Goal: Book appointment/travel/reservation

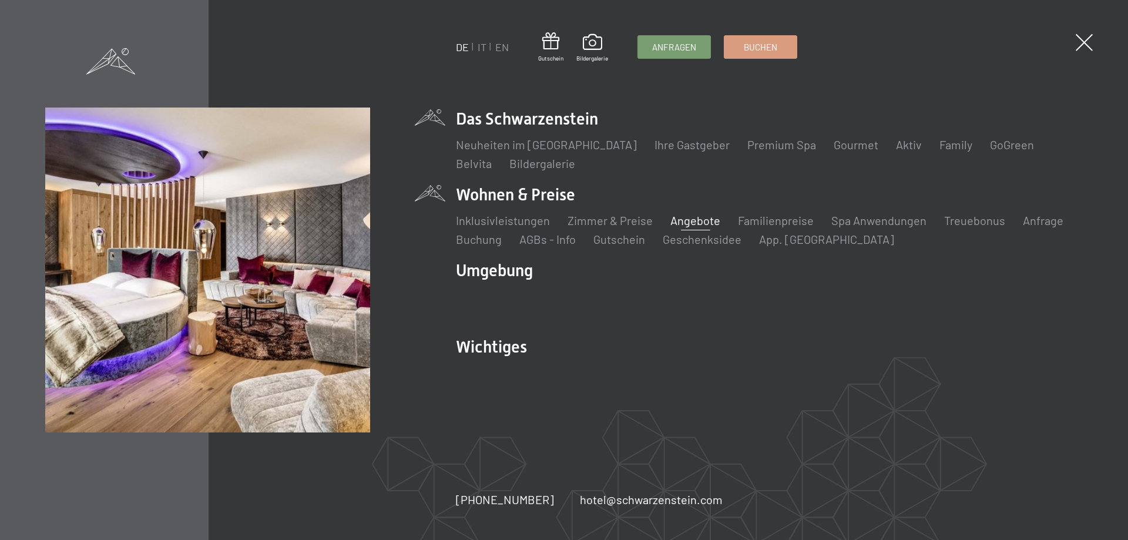
click at [699, 220] on link "Angebote" at bounding box center [696, 220] width 50 height 14
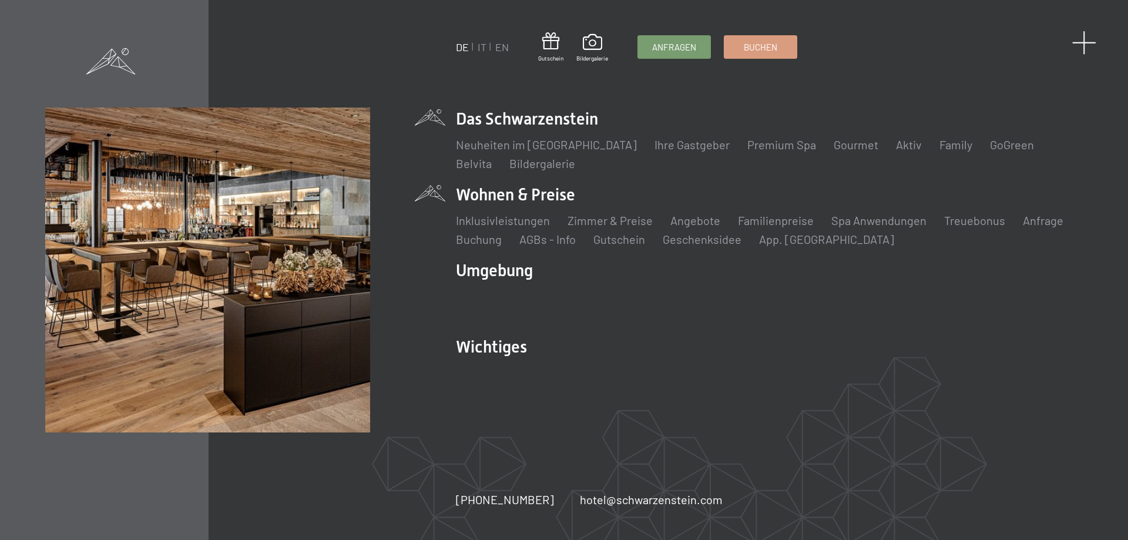
click at [1082, 42] on span at bounding box center [1085, 43] width 24 height 24
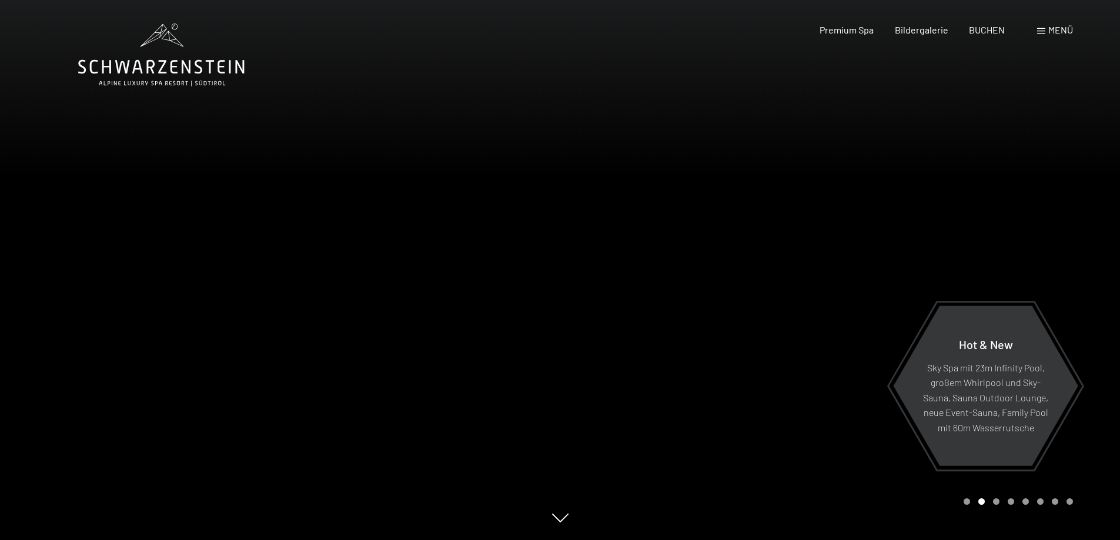
click at [1045, 28] on div "Menü" at bounding box center [1055, 30] width 36 height 13
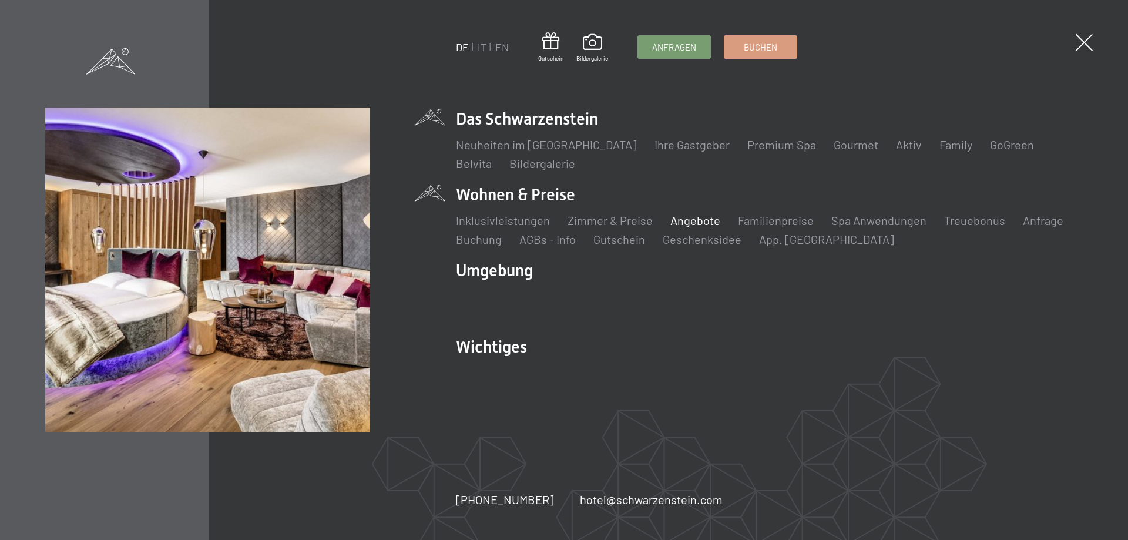
click at [692, 216] on link "Angebote" at bounding box center [696, 220] width 50 height 14
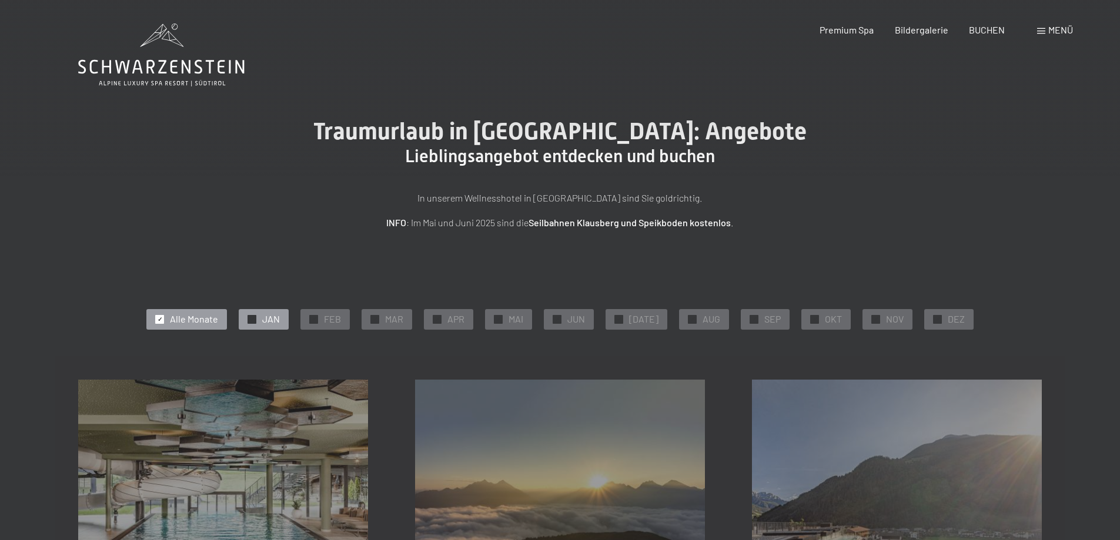
click at [272, 319] on span "JAN" at bounding box center [271, 319] width 18 height 13
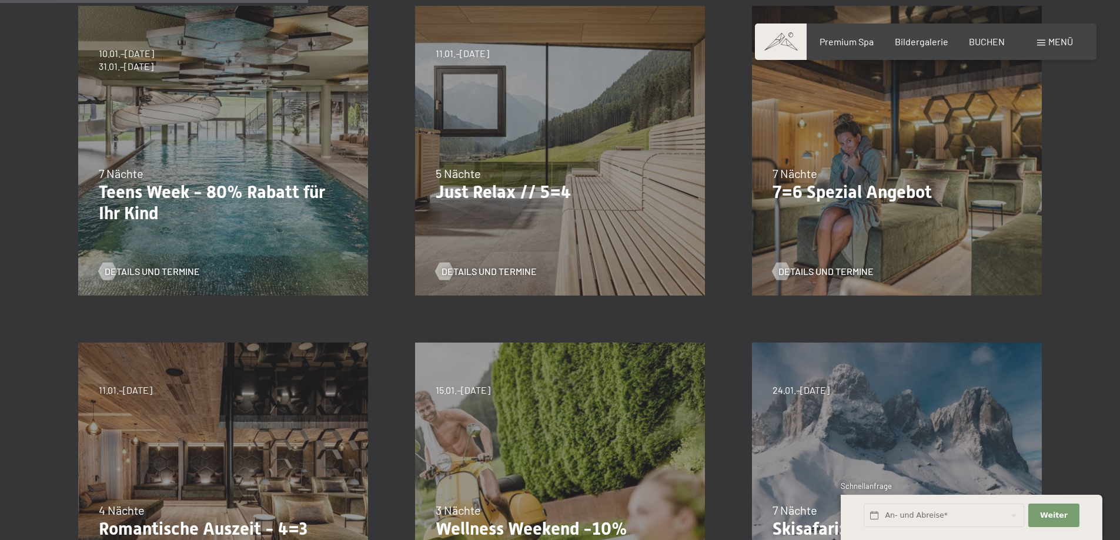
scroll to position [367, 0]
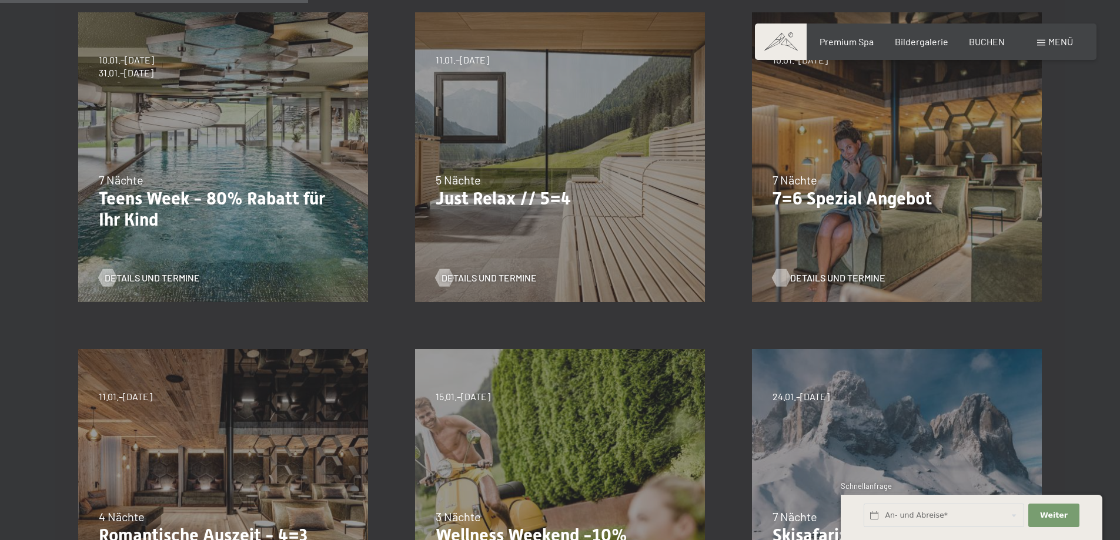
click at [819, 278] on span "Details und Termine" at bounding box center [837, 278] width 95 height 13
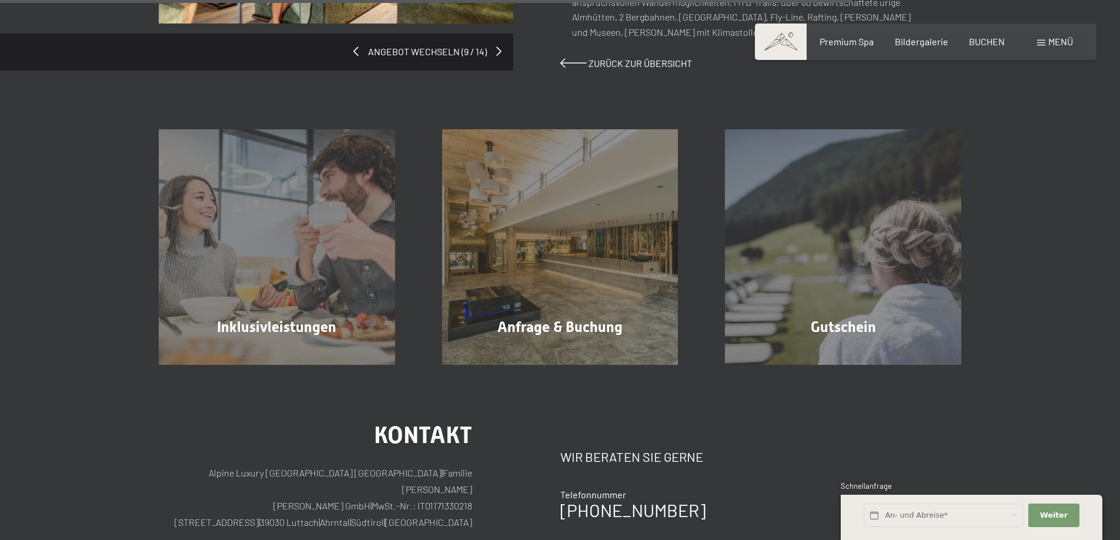
scroll to position [1067, 0]
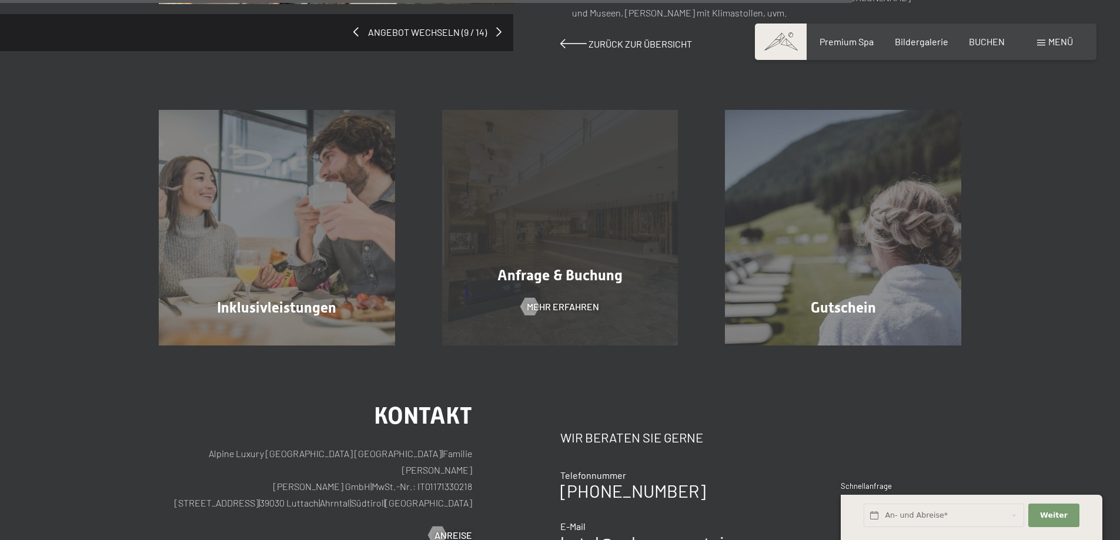
click at [578, 267] on span "Anfrage & Buchung" at bounding box center [559, 275] width 125 height 17
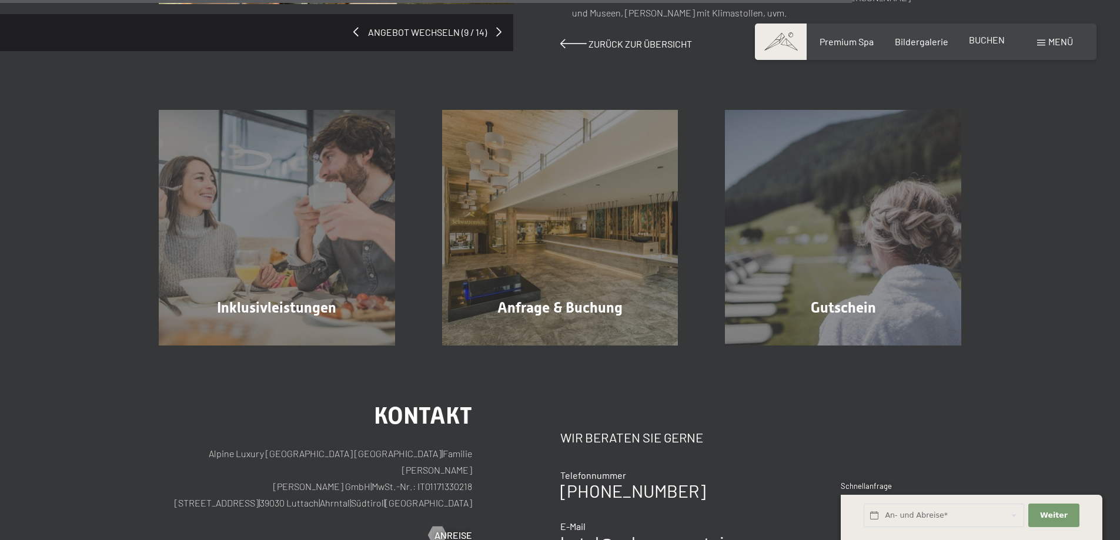
click at [983, 42] on span "BUCHEN" at bounding box center [986, 39] width 36 height 11
click at [1052, 516] on span "Weiter" at bounding box center [1054, 515] width 28 height 11
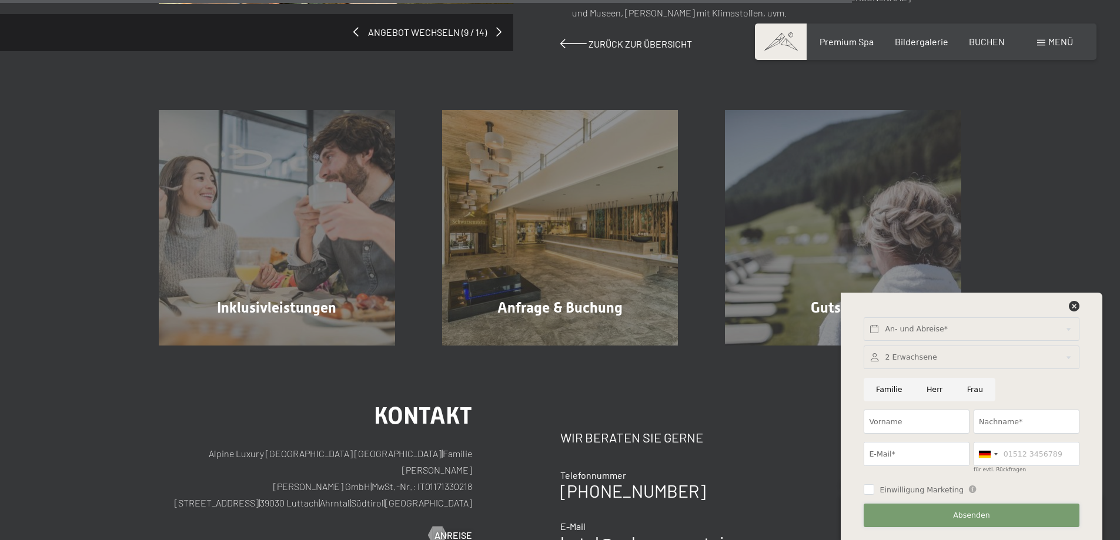
click at [1052, 517] on button "Absenden" at bounding box center [970, 516] width 215 height 24
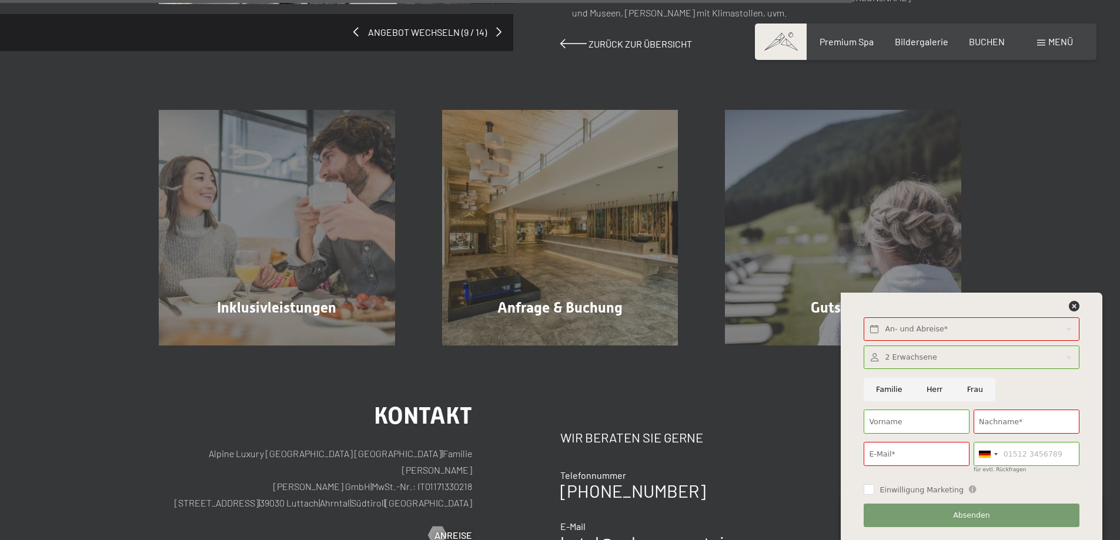
click at [1098, 203] on div "Inklusivleistungen Mehr erfahren Anfrage & Buchung Mehr erfahren Gutschein Mehr…" at bounding box center [560, 198] width 1120 height 295
click at [1051, 146] on div "Inklusivleistungen Mehr erfahren Anfrage & Buchung Mehr erfahren Gutschein Mehr…" at bounding box center [560, 198] width 1120 height 295
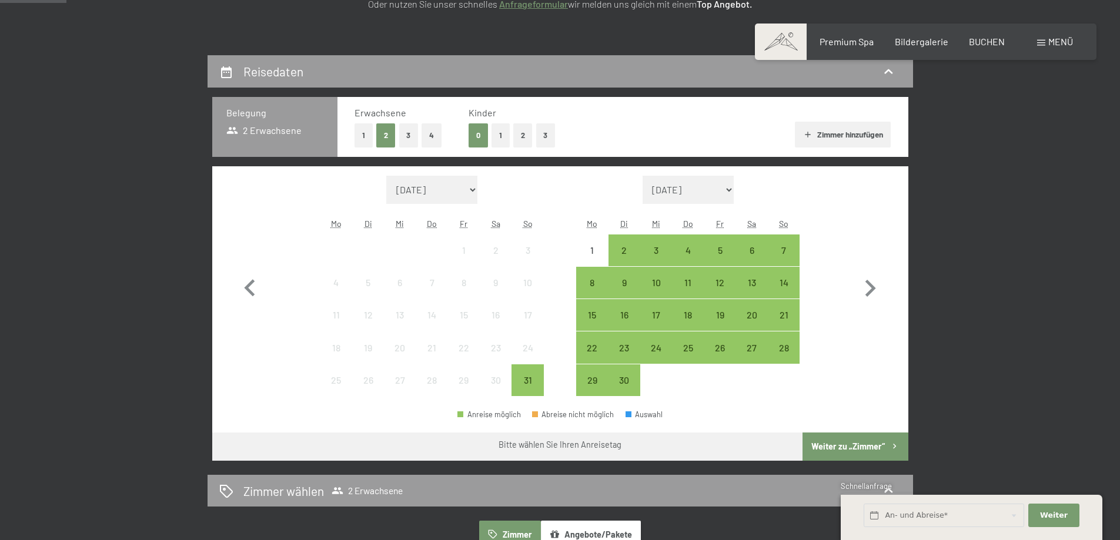
scroll to position [337, 0]
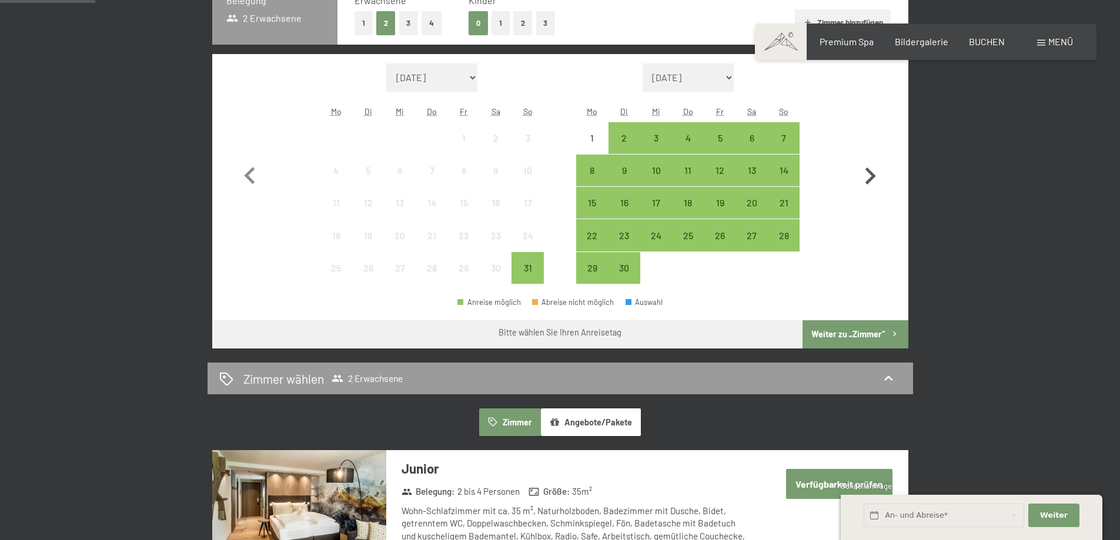
click at [874, 177] on icon "button" at bounding box center [870, 176] width 34 height 34
select select "[DATE]"
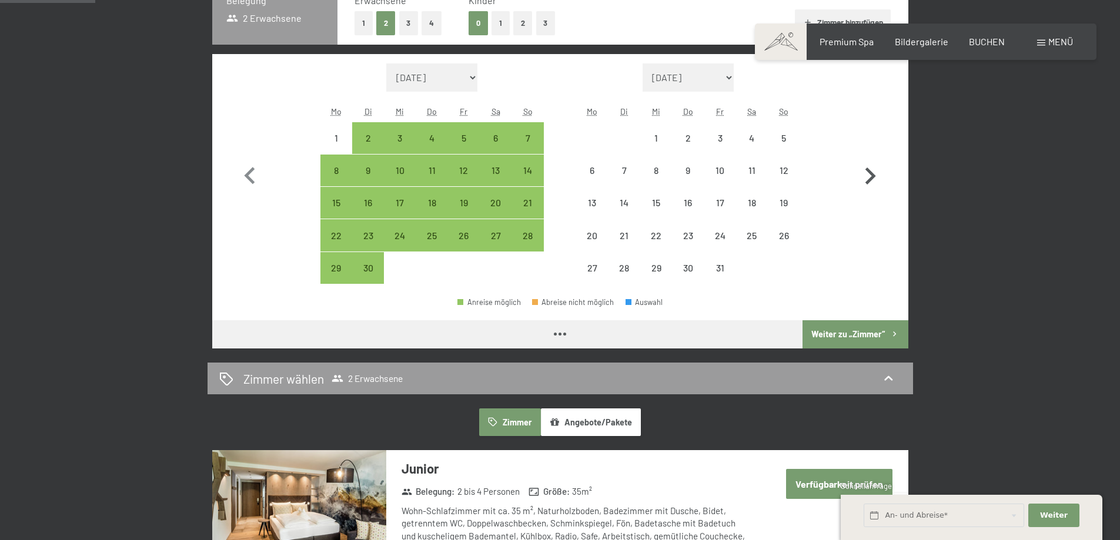
select select "[DATE]"
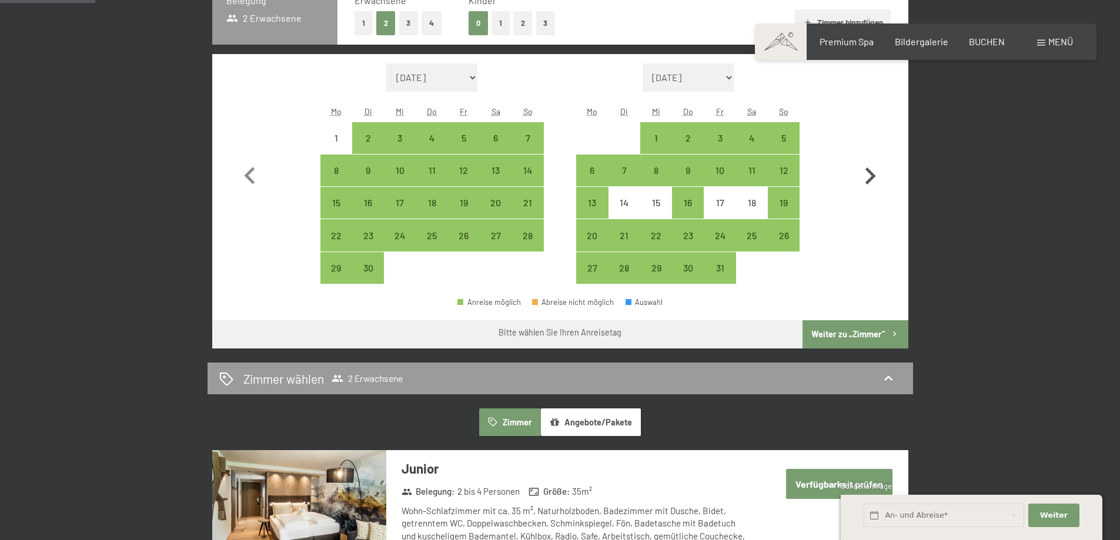
click at [873, 177] on icon "button" at bounding box center [870, 175] width 11 height 17
select select "[DATE]"
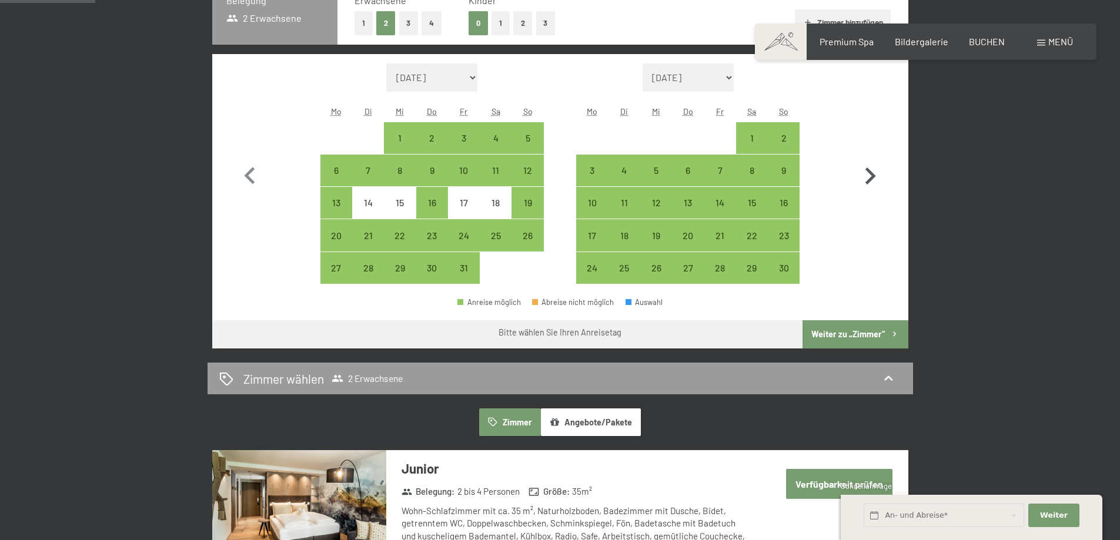
click at [872, 177] on icon "button" at bounding box center [870, 175] width 11 height 17
select select "[DATE]"
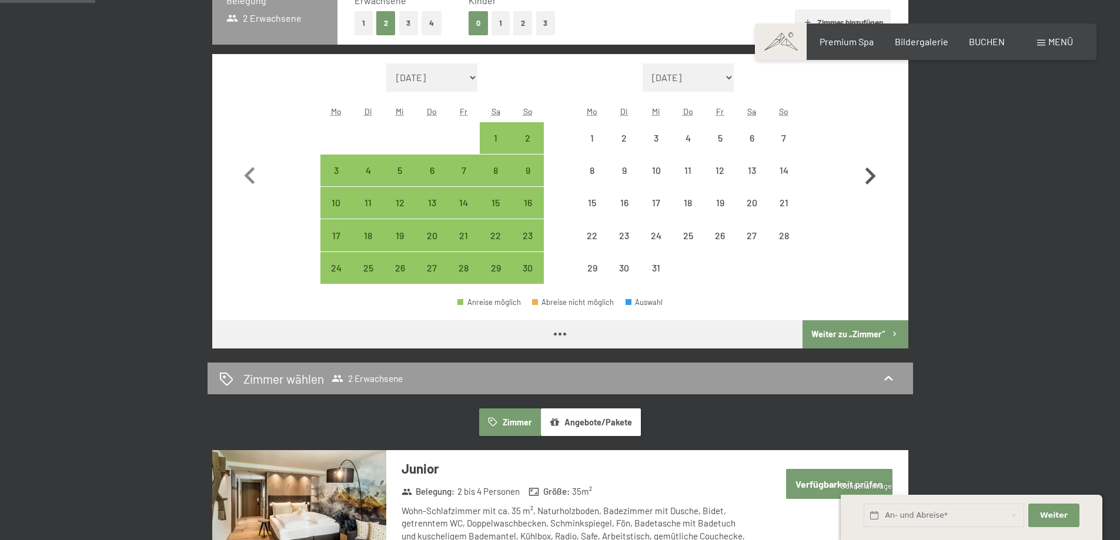
click at [872, 177] on icon "button" at bounding box center [870, 175] width 11 height 17
select select "2025-12-01"
select select "2026-01-01"
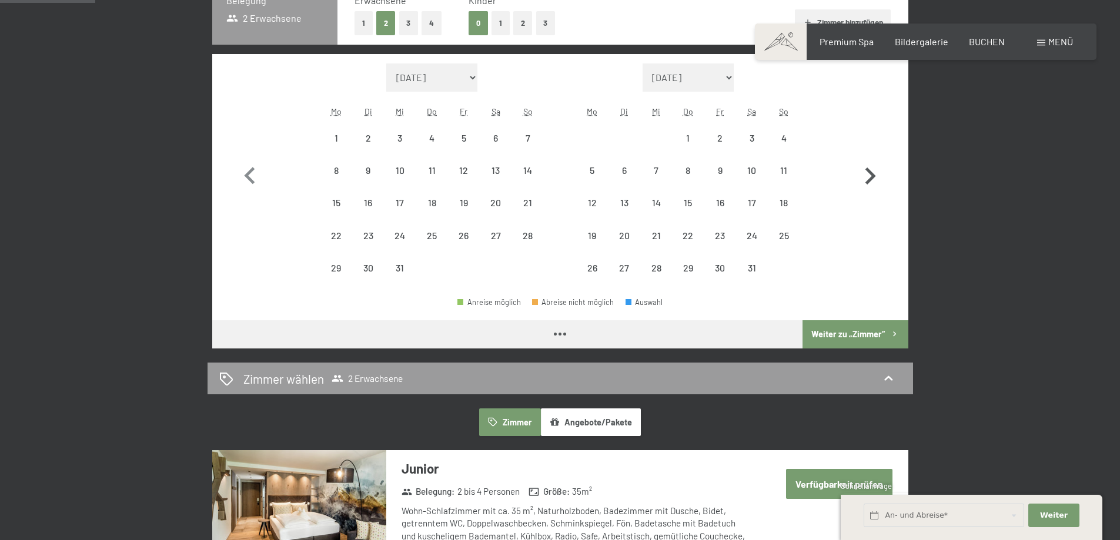
select select "2025-12-01"
select select "2026-01-01"
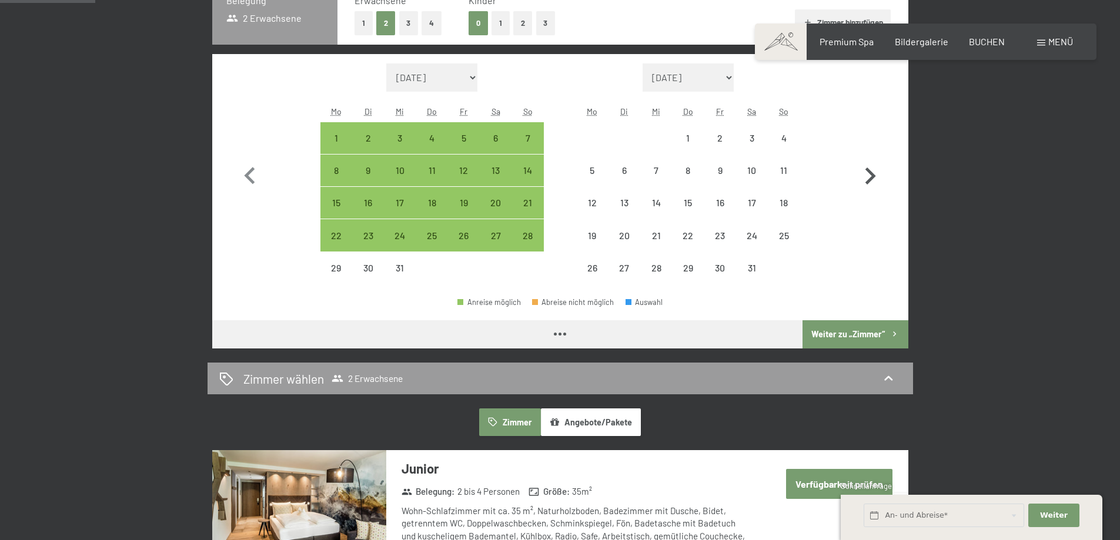
select select "2025-12-01"
select select "2026-01-01"
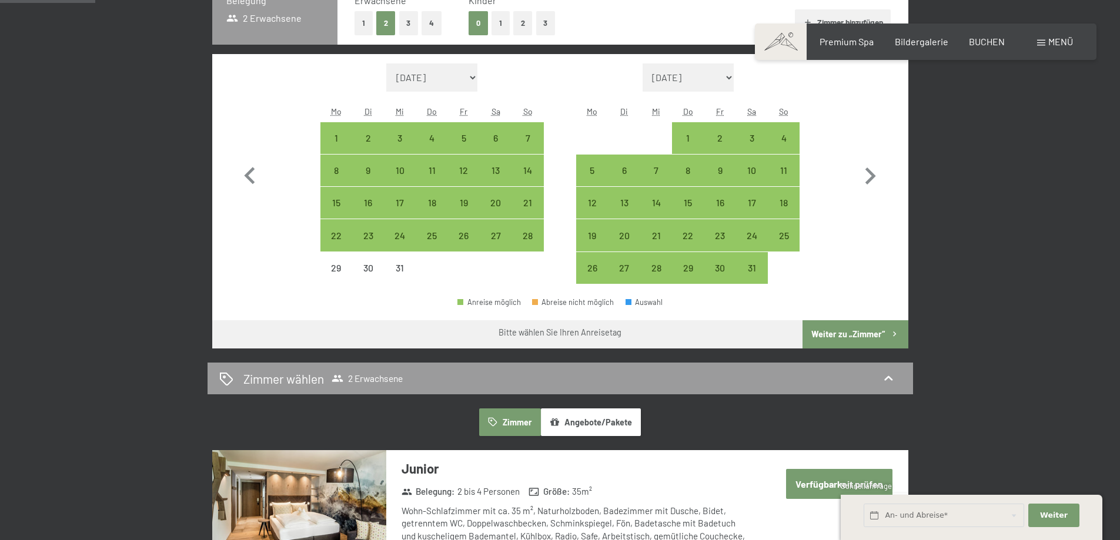
click at [585, 422] on button "Angebote/Pakete" at bounding box center [591, 421] width 100 height 27
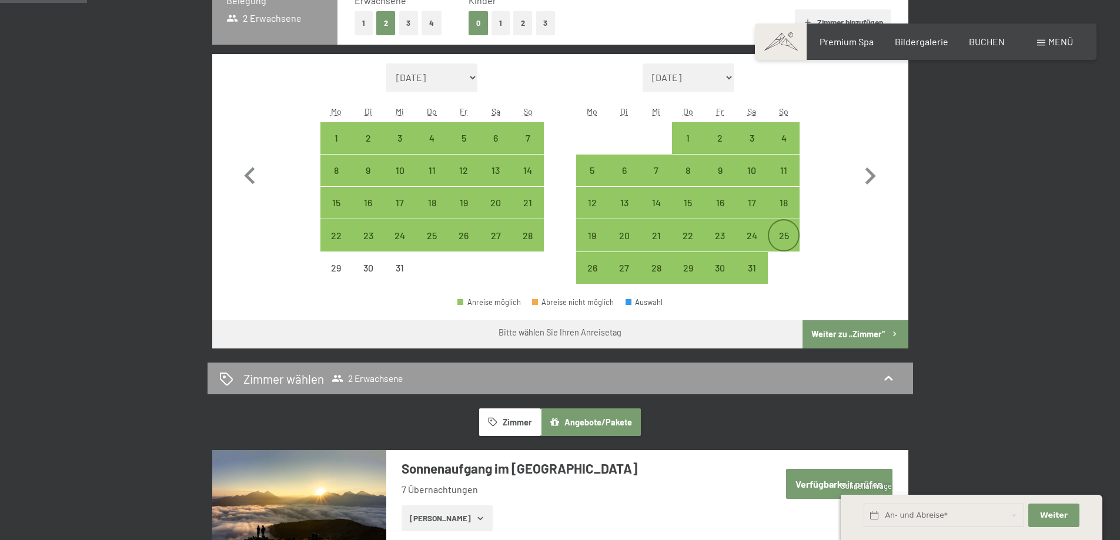
click at [783, 233] on div "25" at bounding box center [783, 245] width 29 height 29
select select "2025-12-01"
select select "2026-01-01"
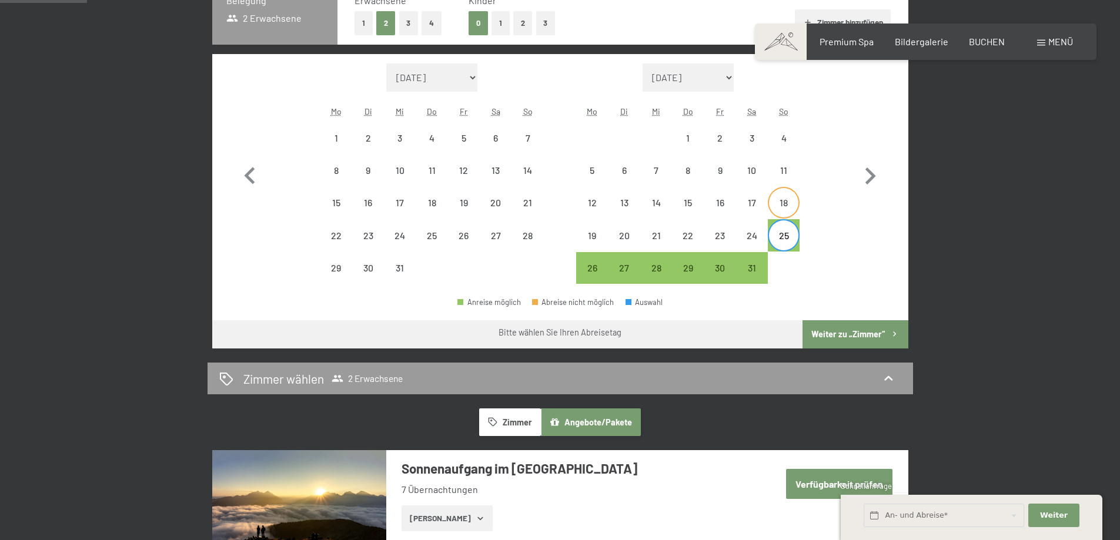
click at [787, 202] on div "18" at bounding box center [783, 212] width 29 height 29
select select "2025-12-01"
select select "2026-01-01"
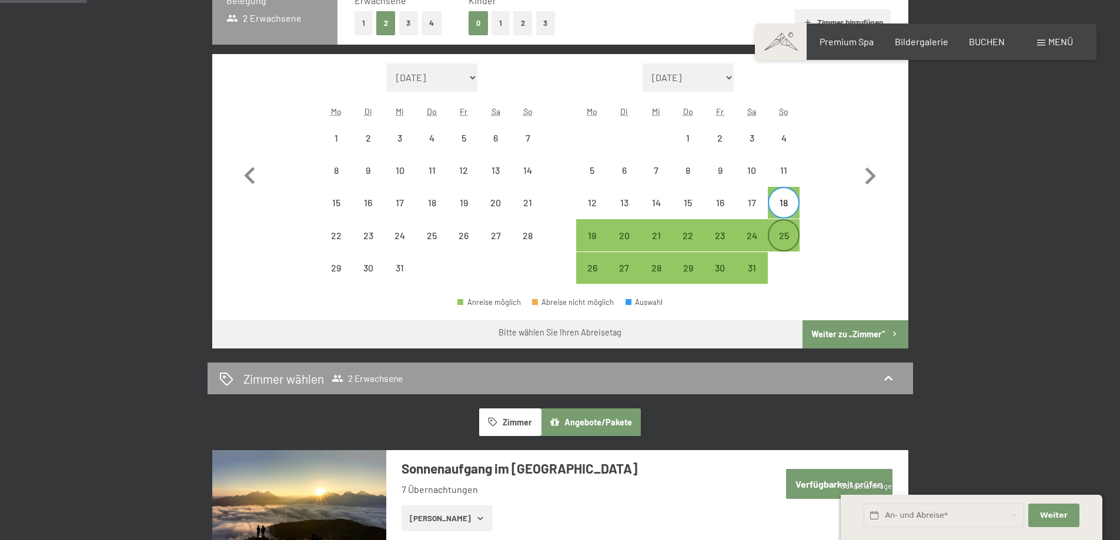
click at [785, 236] on div "25" at bounding box center [783, 245] width 29 height 29
select select "2025-12-01"
select select "2026-01-01"
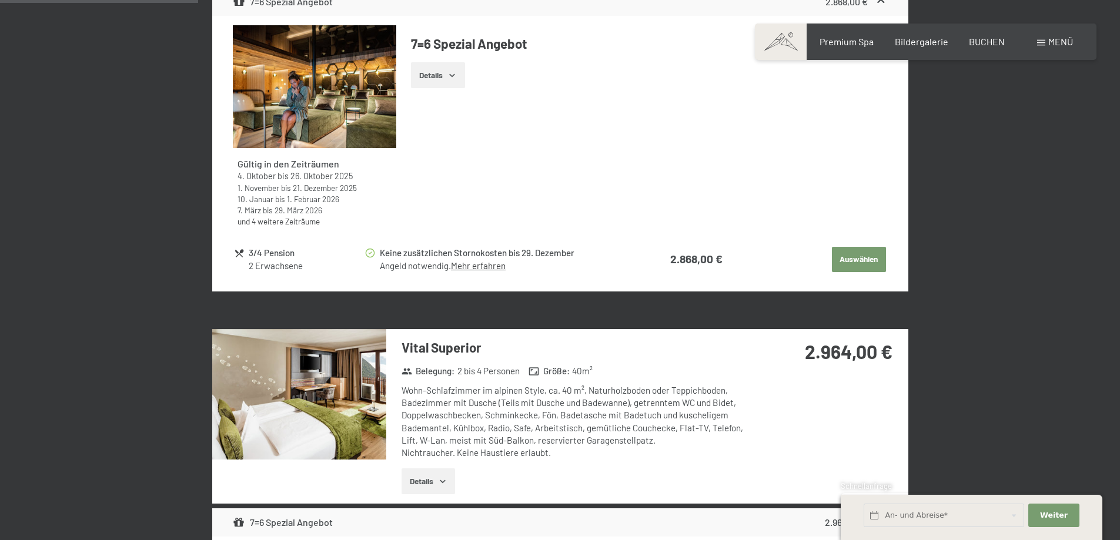
scroll to position [973, 0]
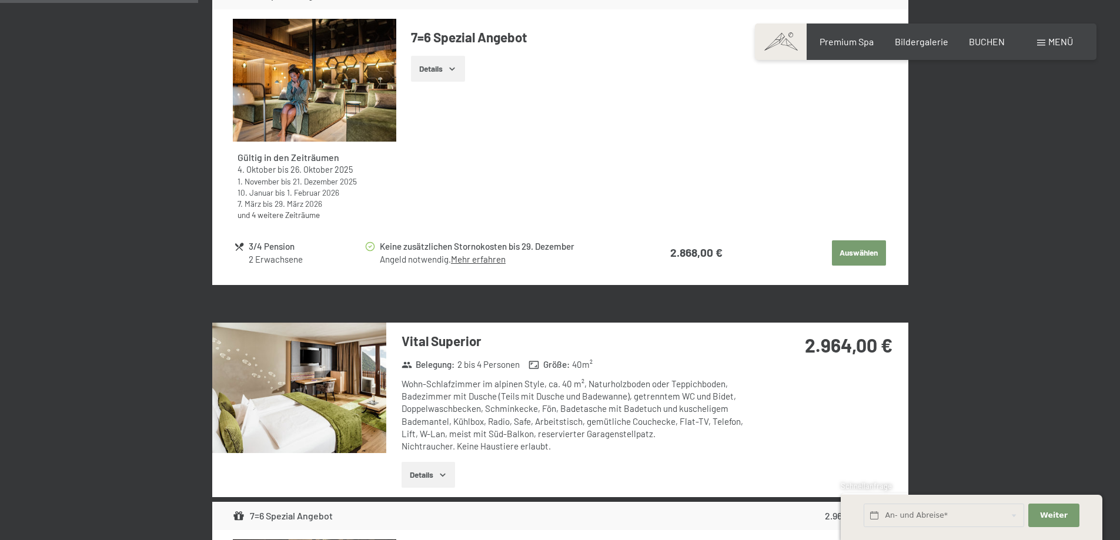
click at [486, 260] on link "Mehr erfahren" at bounding box center [478, 259] width 55 height 11
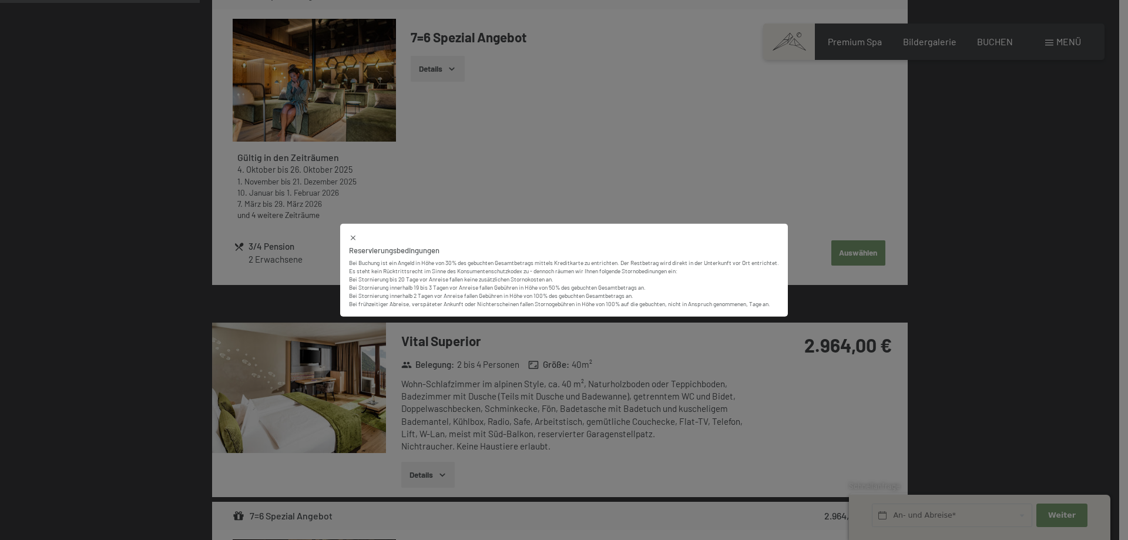
click at [584, 134] on div "Reservierungsbedingungen Bei Buchung ist ein Angeld in Höhe von 30% des gebucht…" at bounding box center [564, 270] width 1128 height 540
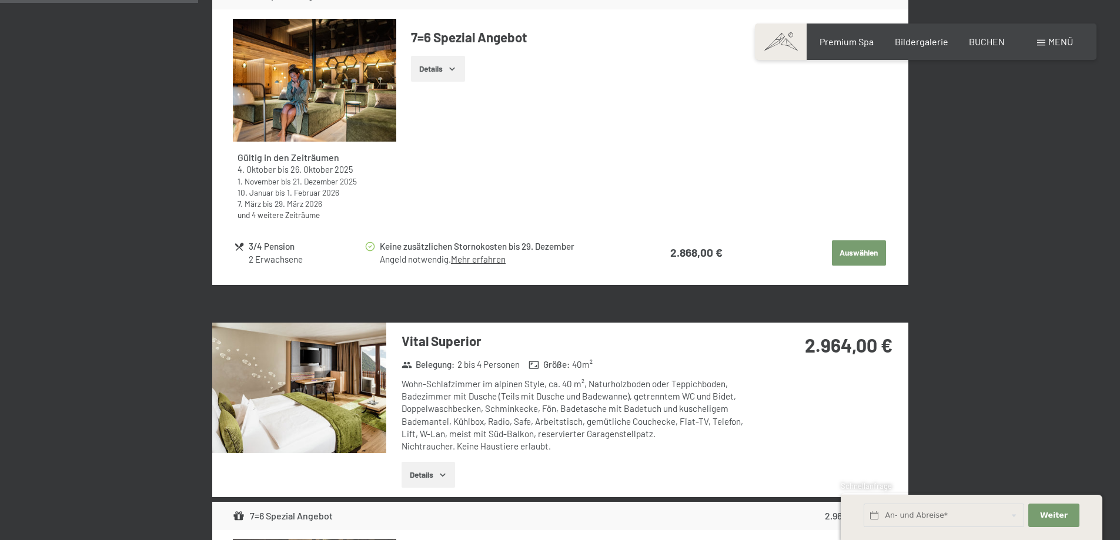
click at [854, 251] on button "Auswählen" at bounding box center [859, 253] width 54 height 26
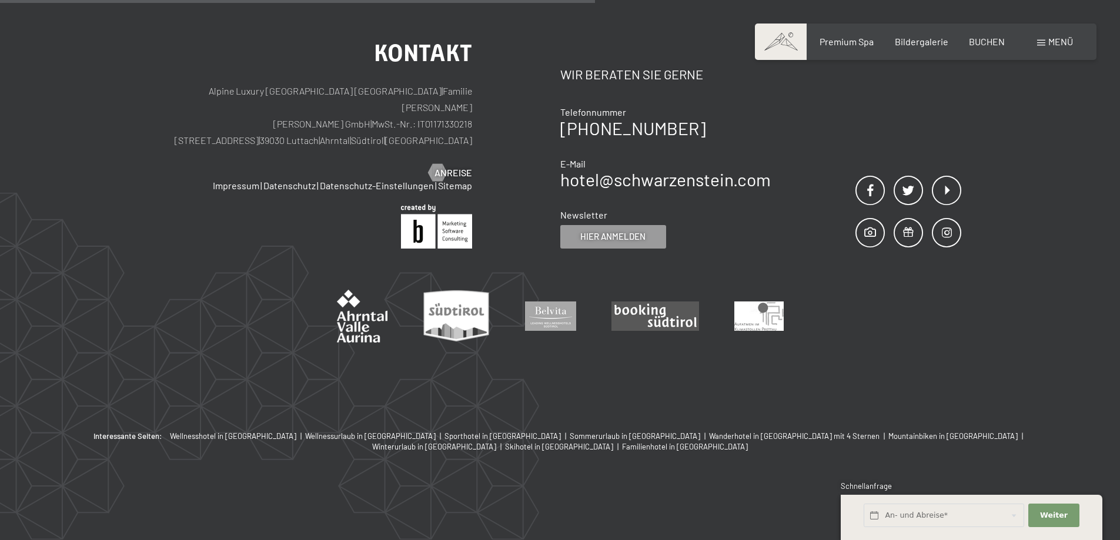
scroll to position [280, 0]
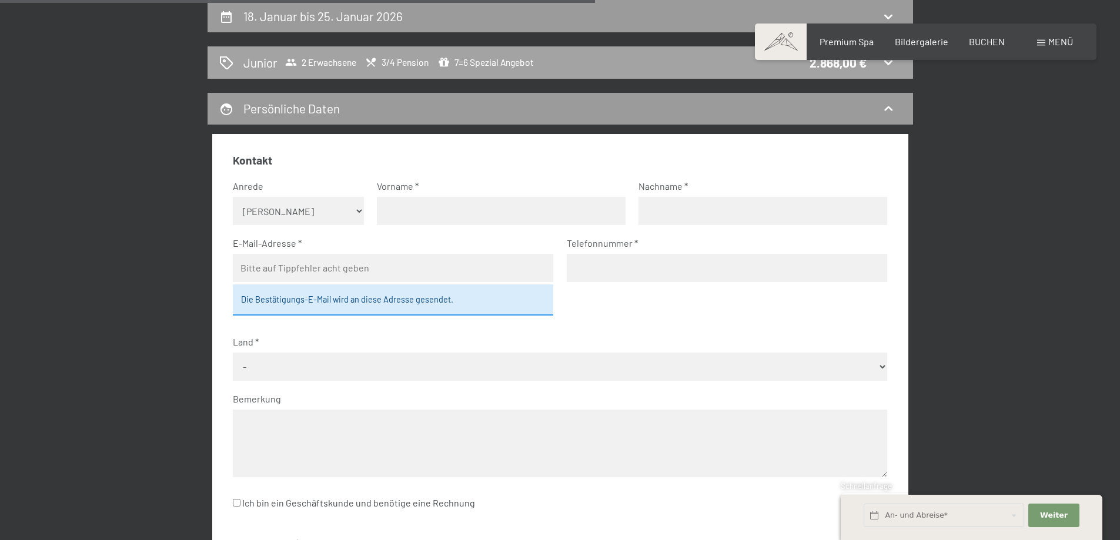
click at [889, 63] on icon at bounding box center [888, 62] width 14 height 14
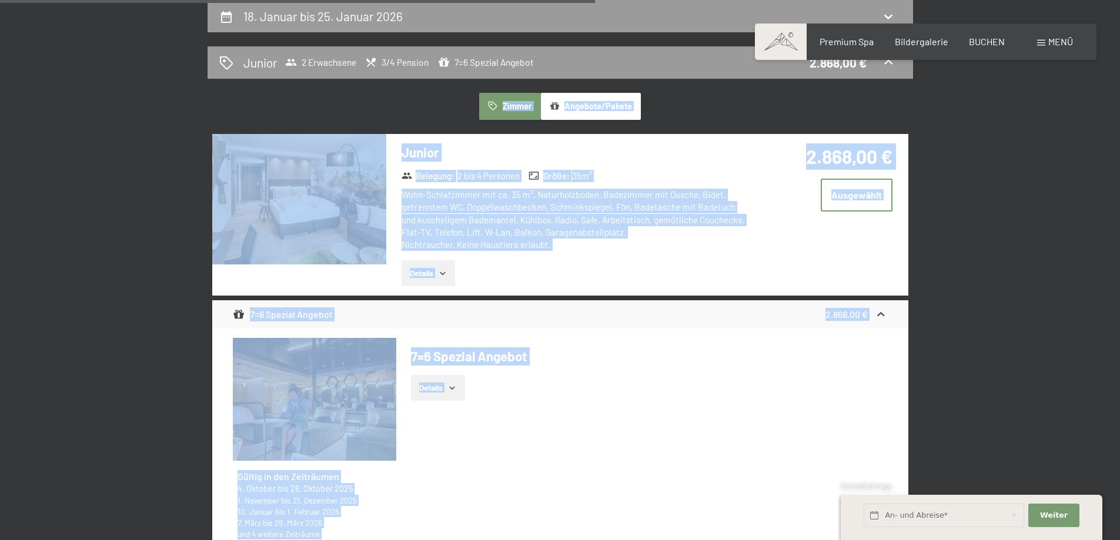
click at [825, 237] on div "2.868,00 € Ausgewählt" at bounding box center [829, 191] width 156 height 115
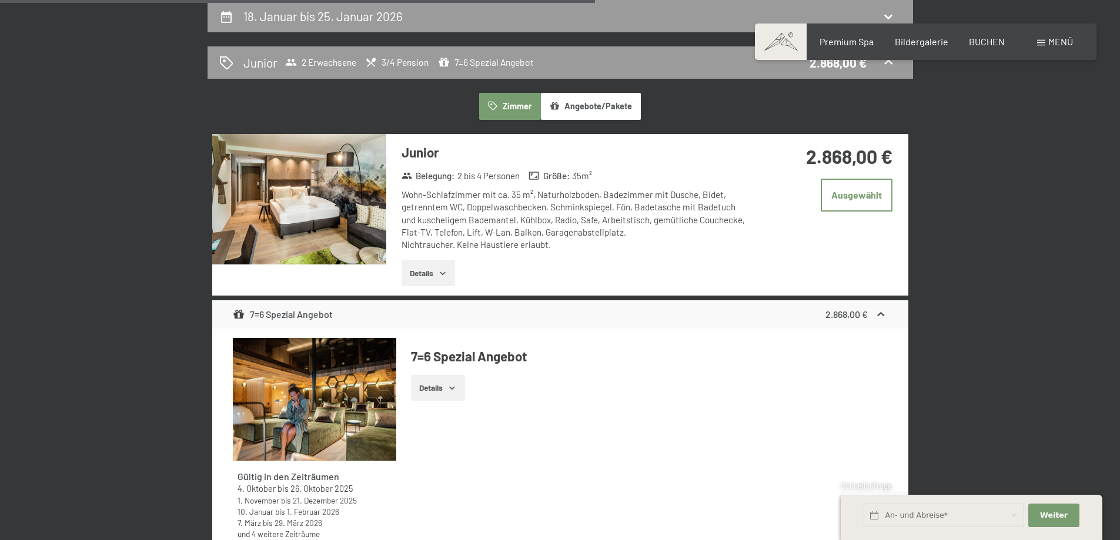
click at [503, 102] on button "Zimmer" at bounding box center [509, 106] width 61 height 27
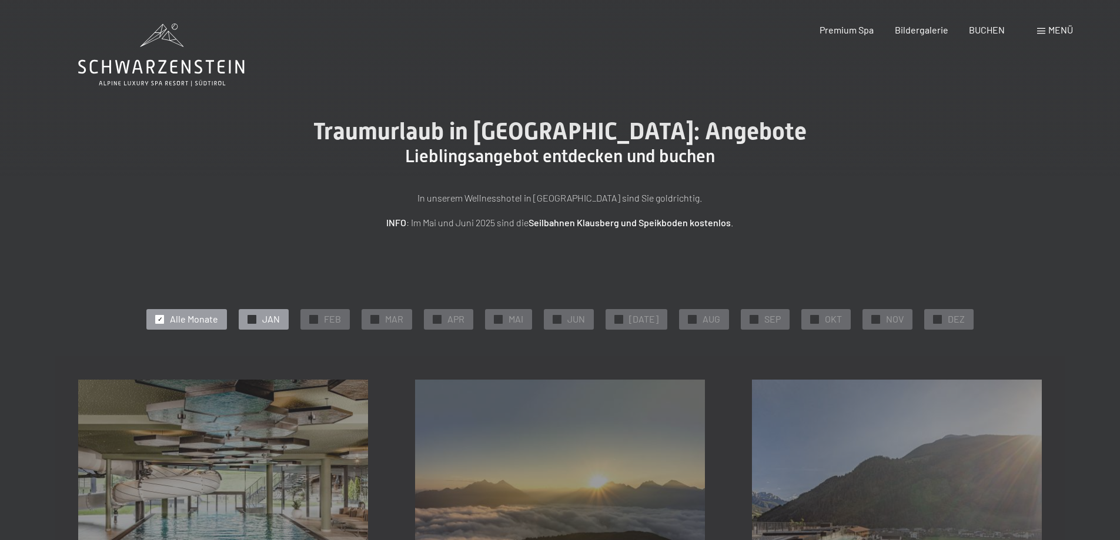
click at [254, 319] on span "✓" at bounding box center [252, 319] width 5 height 8
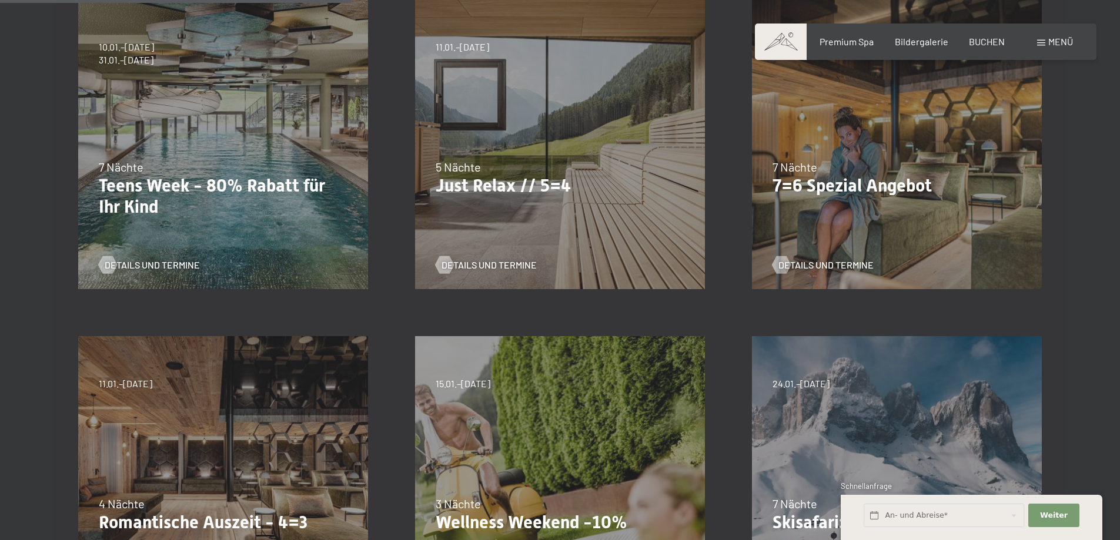
scroll to position [423, 0]
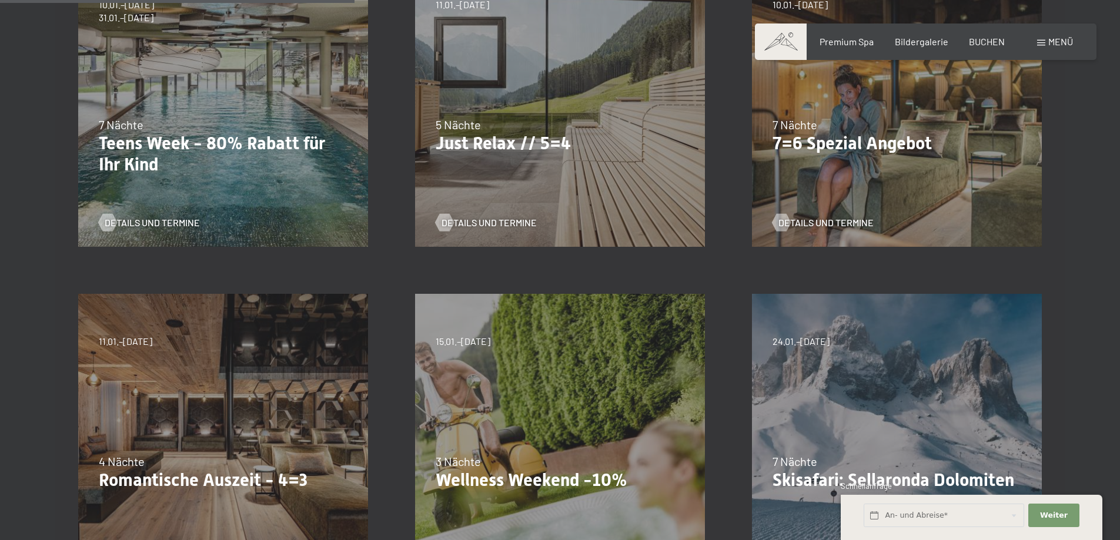
click at [860, 169] on div "04.10.–[DATE] 01.11.–[DATE] 10.01.–[DATE] 07.03.–[DATE] 16.05.–[DATE] 06.06.–[D…" at bounding box center [896, 102] width 337 height 337
click at [852, 219] on span "Details und Termine" at bounding box center [837, 222] width 95 height 13
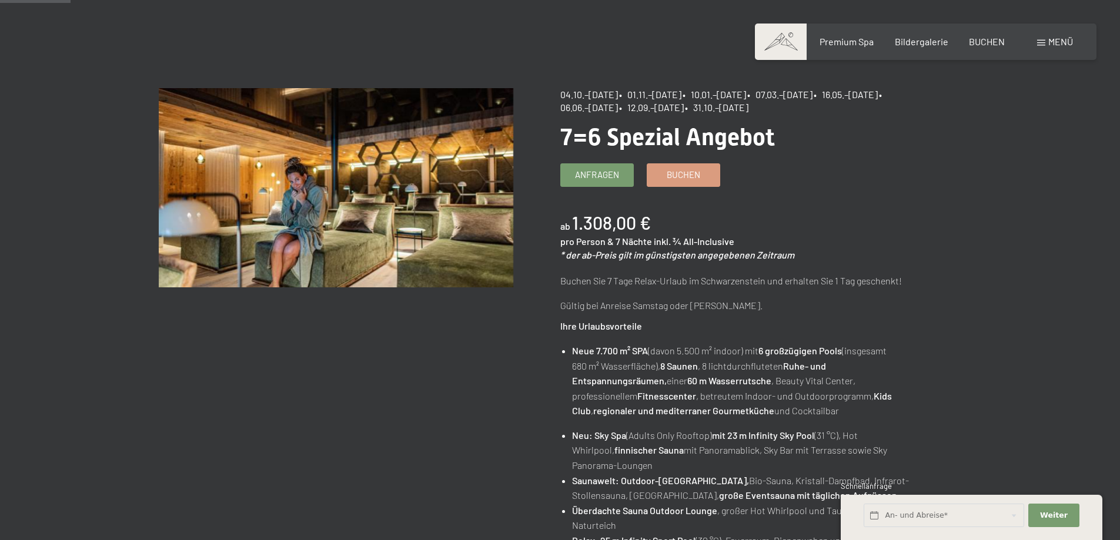
scroll to position [86, 0]
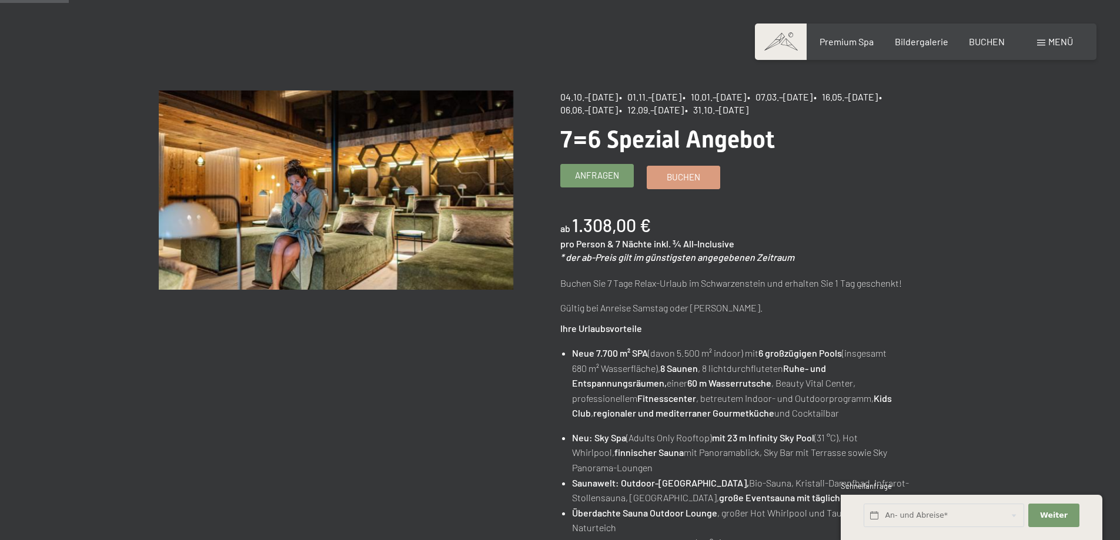
click at [596, 175] on span "Anfragen" at bounding box center [597, 175] width 44 height 12
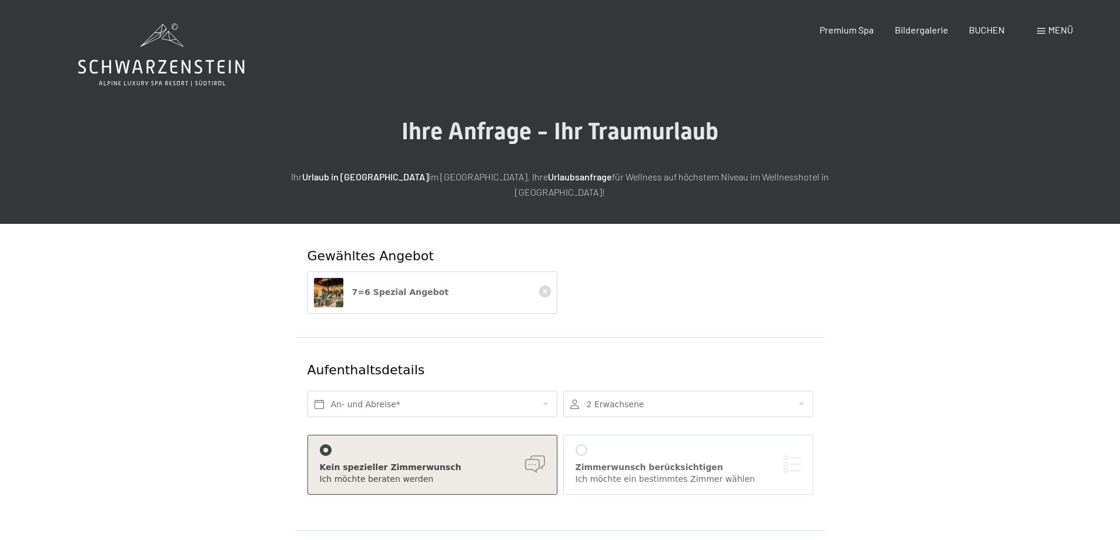
click at [662, 462] on div "Zimmerwunsch berücksichtigen" at bounding box center [687, 468] width 225 height 12
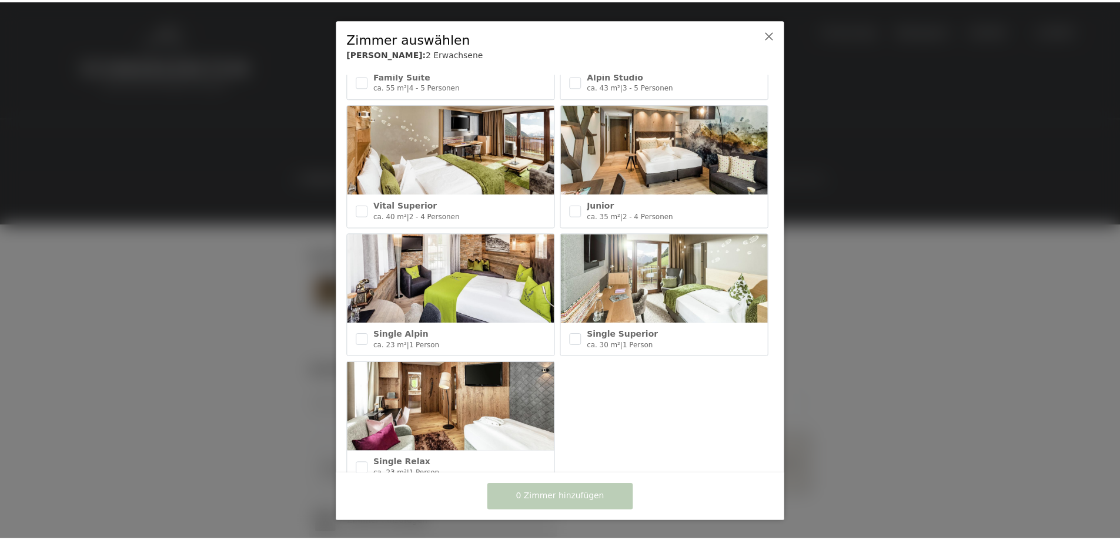
scroll to position [510, 0]
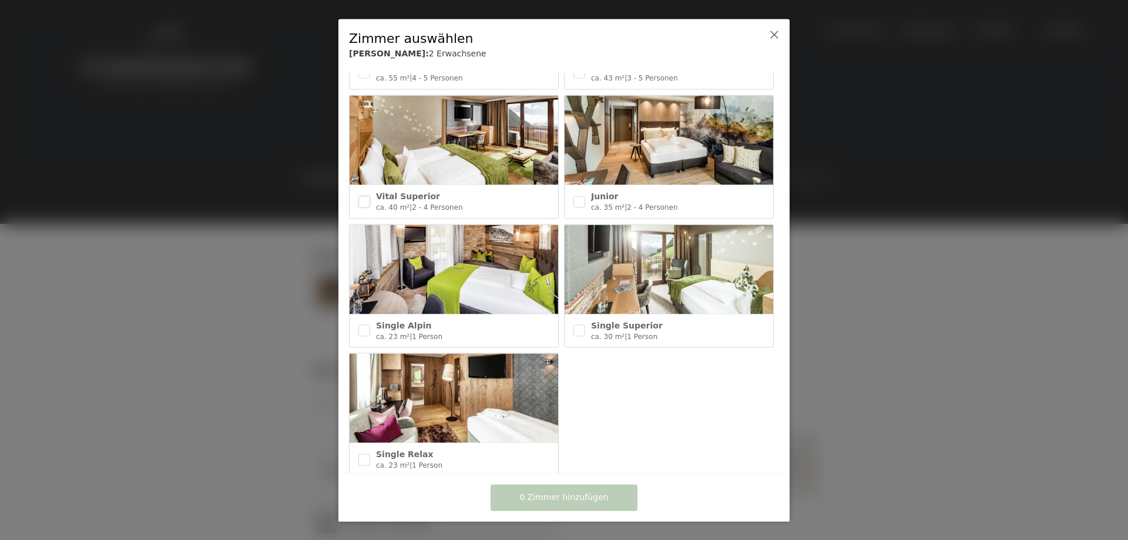
click at [360, 196] on input "checkbox" at bounding box center [364, 202] width 12 height 12
checkbox input "true"
click at [563, 500] on span "1 Zimmer hinzufügen" at bounding box center [564, 498] width 89 height 12
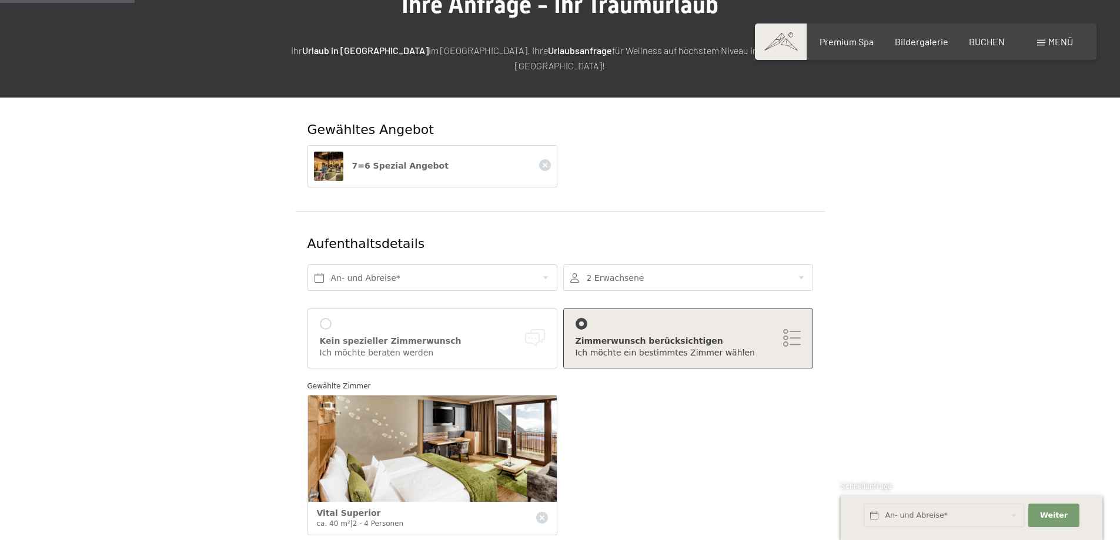
scroll to position [229, 0]
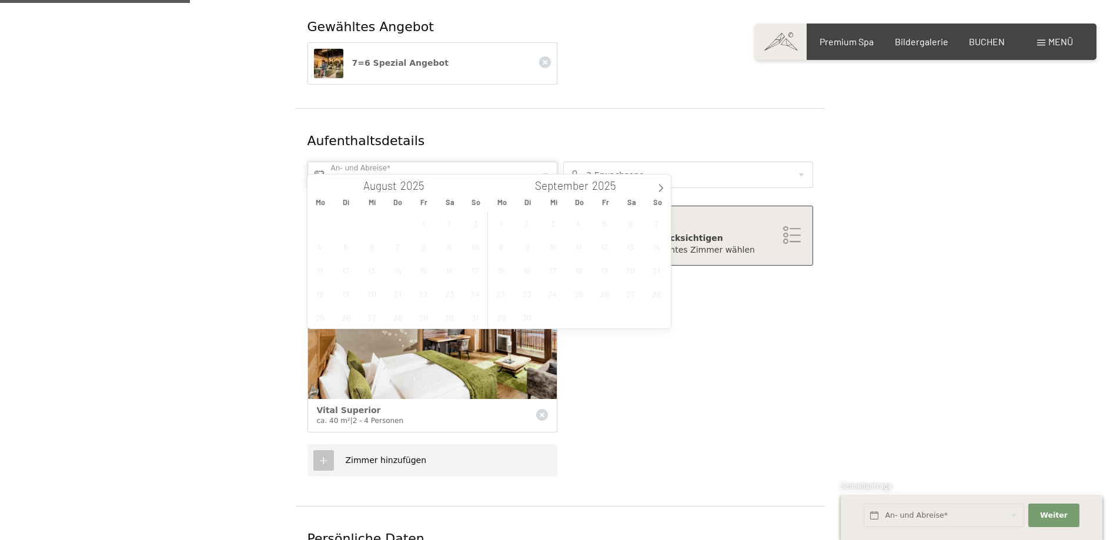
click at [347, 162] on input "text" at bounding box center [432, 175] width 250 height 26
click at [661, 190] on icon at bounding box center [660, 189] width 4 height 8
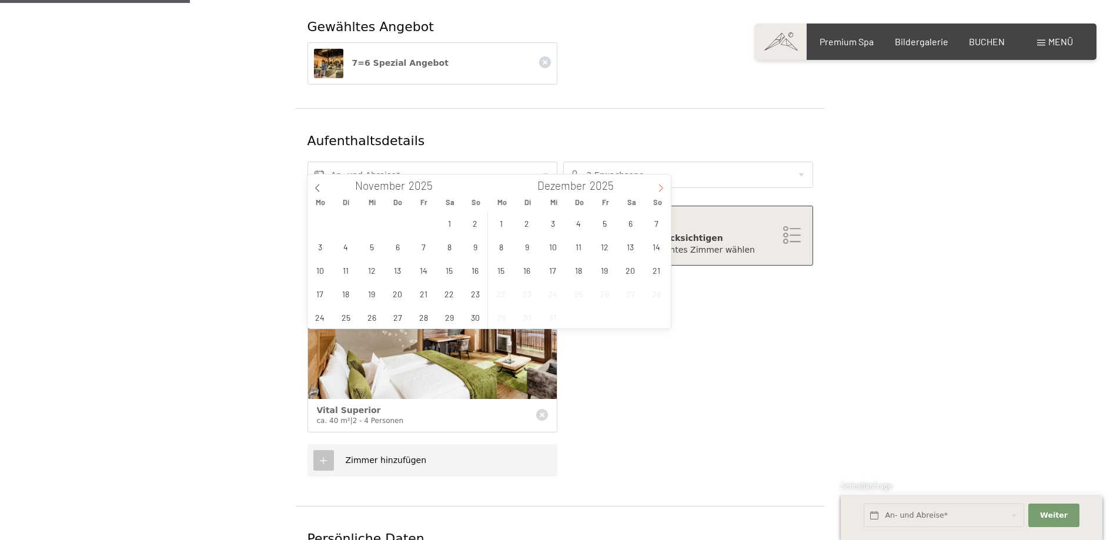
type input "2026"
click at [659, 270] on span "18" at bounding box center [656, 270] width 23 height 23
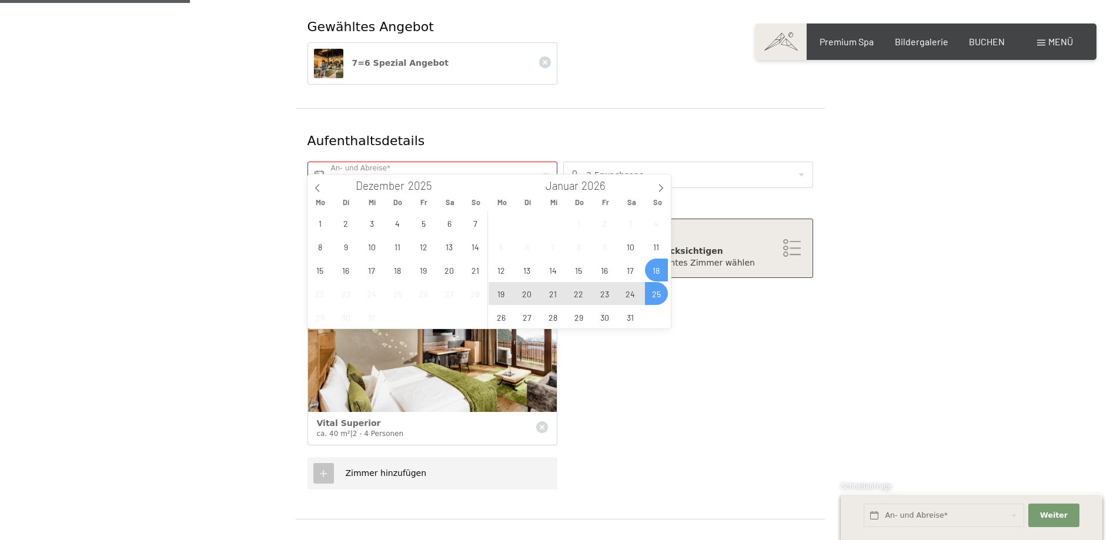
click at [659, 289] on span "25" at bounding box center [656, 293] width 23 height 23
type input "So. 18.01.2026 - So. 25.01.2026"
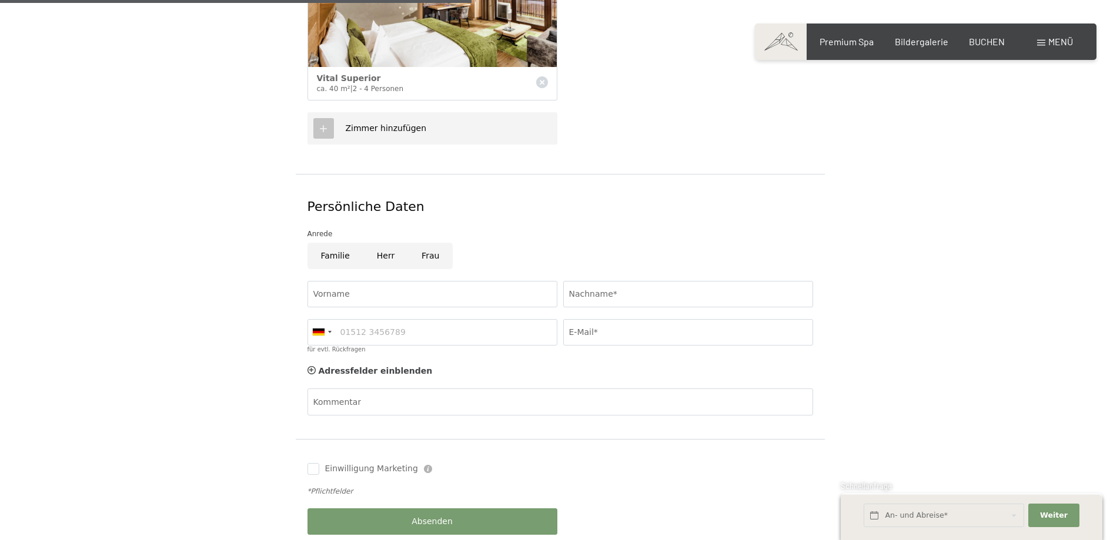
scroll to position [577, 0]
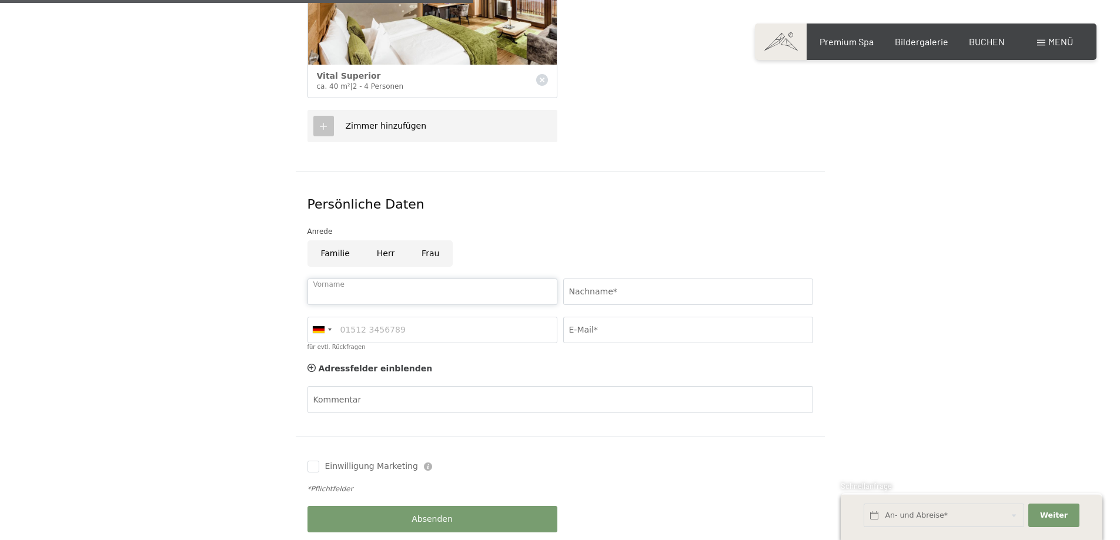
click at [366, 279] on input "Vorname" at bounding box center [432, 292] width 250 height 26
type input "Thomas"
type input "Ott"
type input "01782896100"
type input "ThomasOtt@kabelbw.de"
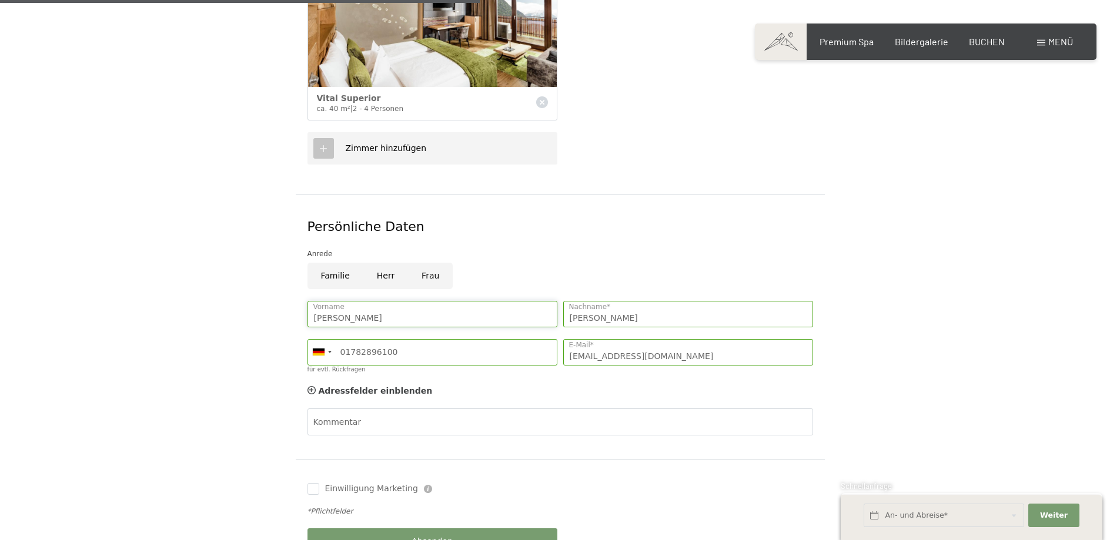
scroll to position [612, 0]
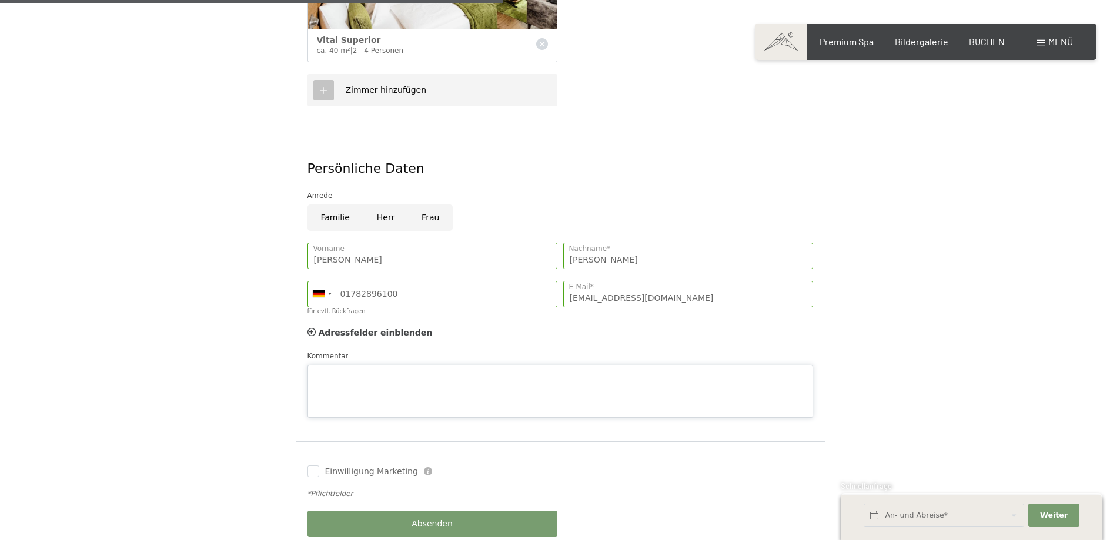
click at [328, 350] on div "Kommentar" at bounding box center [559, 384] width 505 height 68
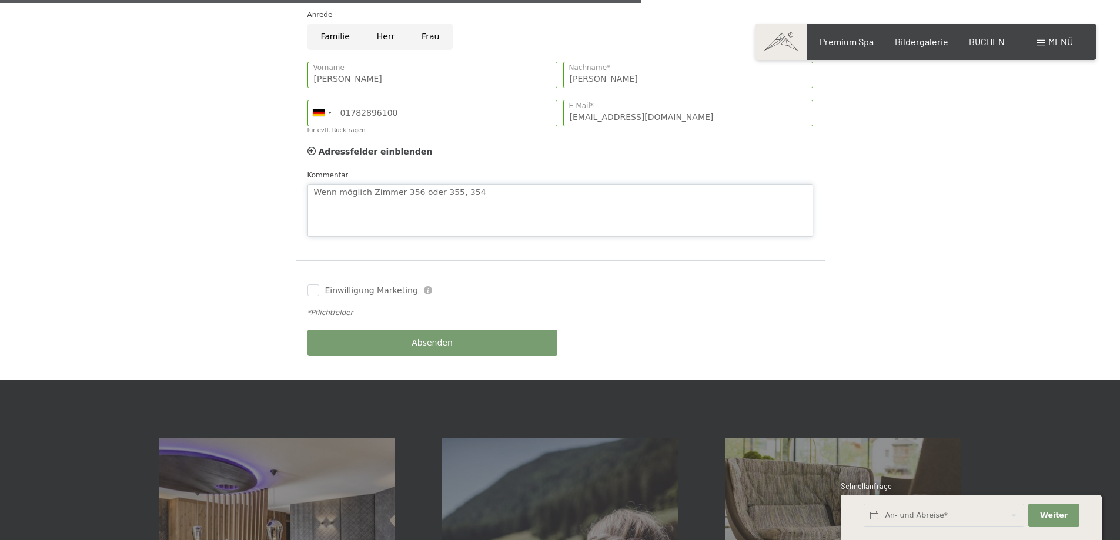
scroll to position [804, 0]
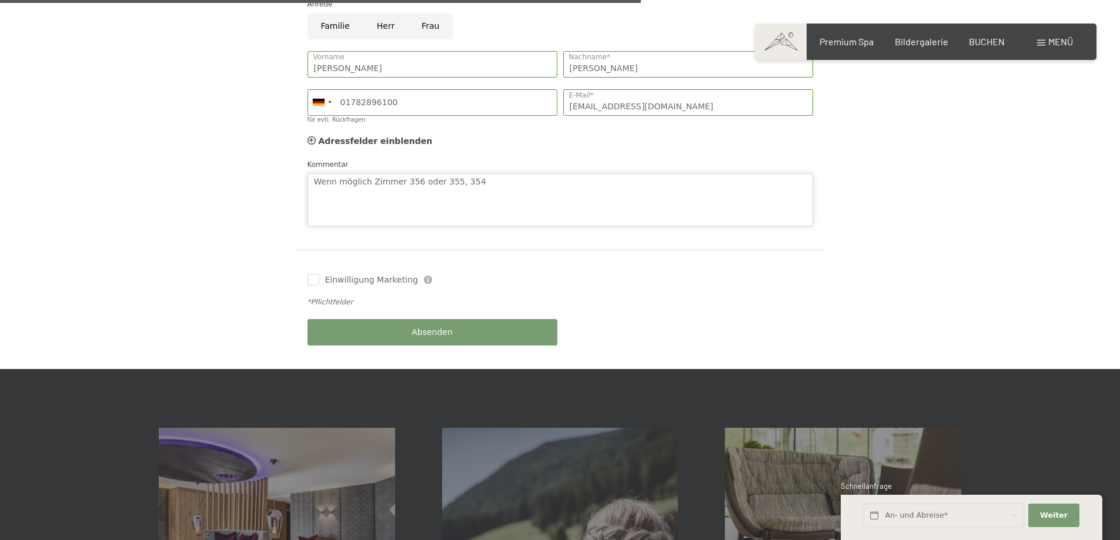
type textarea "Wenn möglich Zimmer 356 oder 355, 354"
click at [430, 327] on span "Absenden" at bounding box center [431, 333] width 41 height 12
